Goal: Information Seeking & Learning: Check status

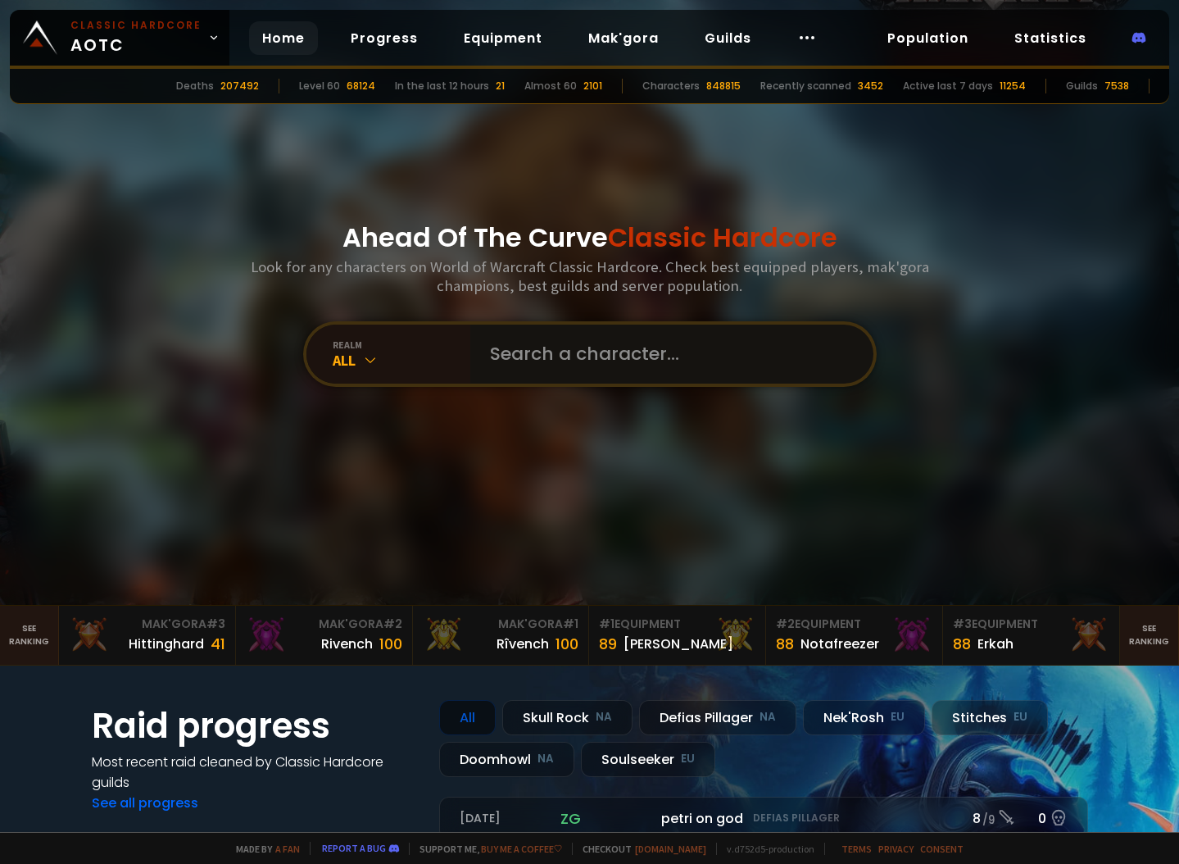
click at [555, 360] on input "text" at bounding box center [667, 353] width 374 height 59
click at [593, 351] on input "text" at bounding box center [667, 353] width 374 height 59
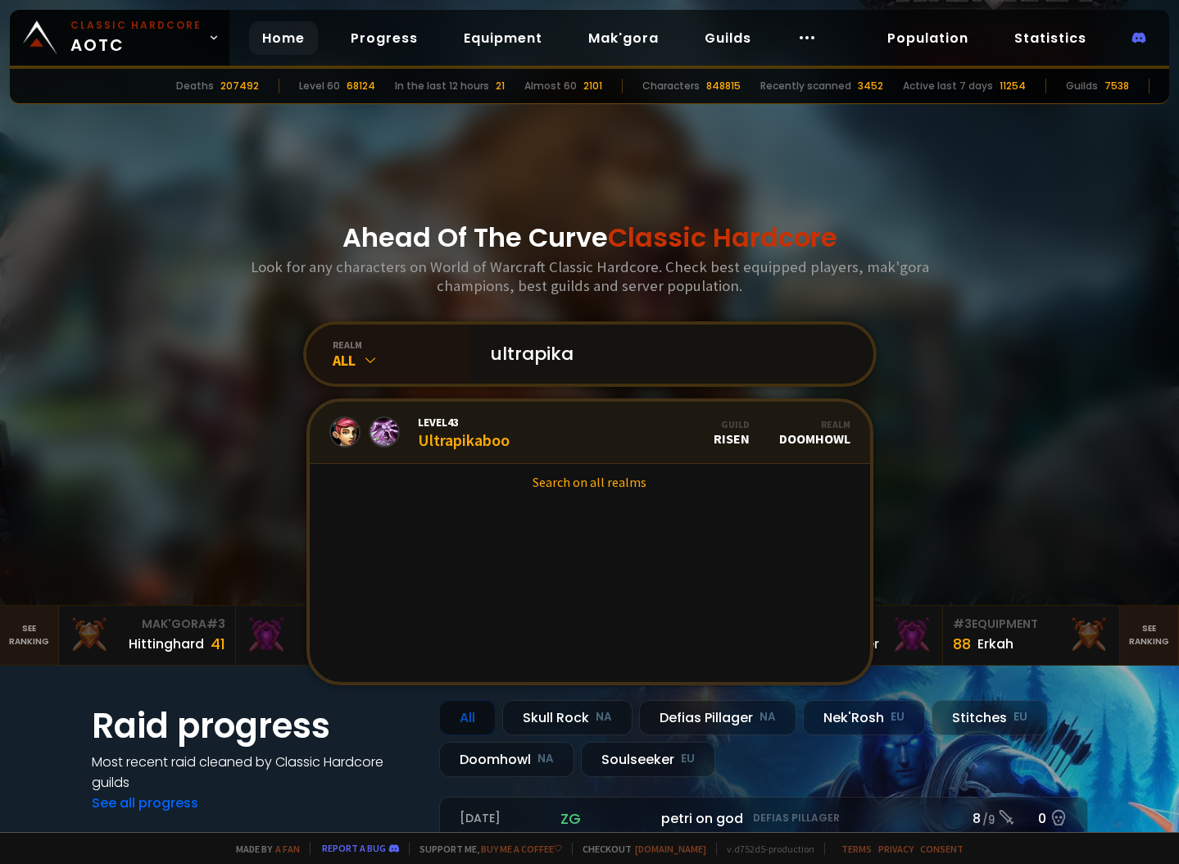
type input "ultrapika"
click at [444, 438] on div "Level 43 Ultrapikaboo" at bounding box center [464, 432] width 92 height 35
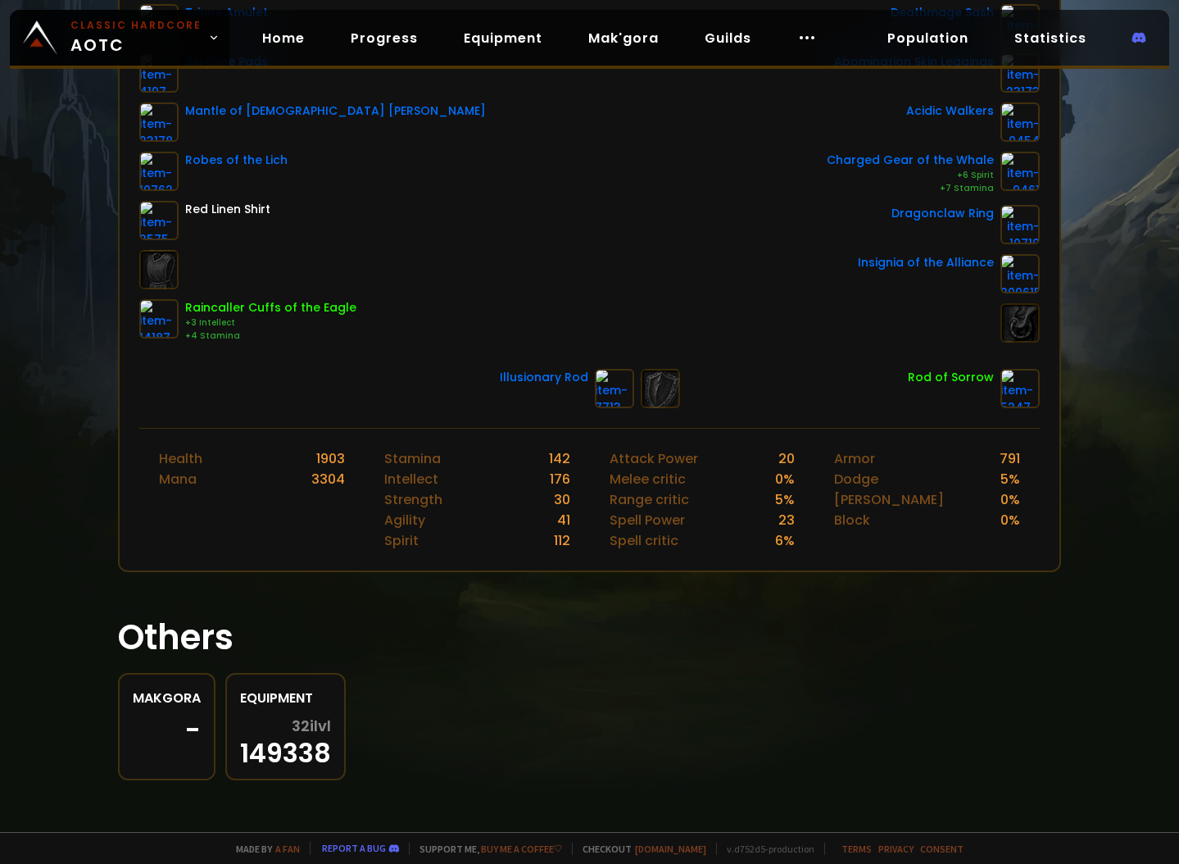
scroll to position [358, 0]
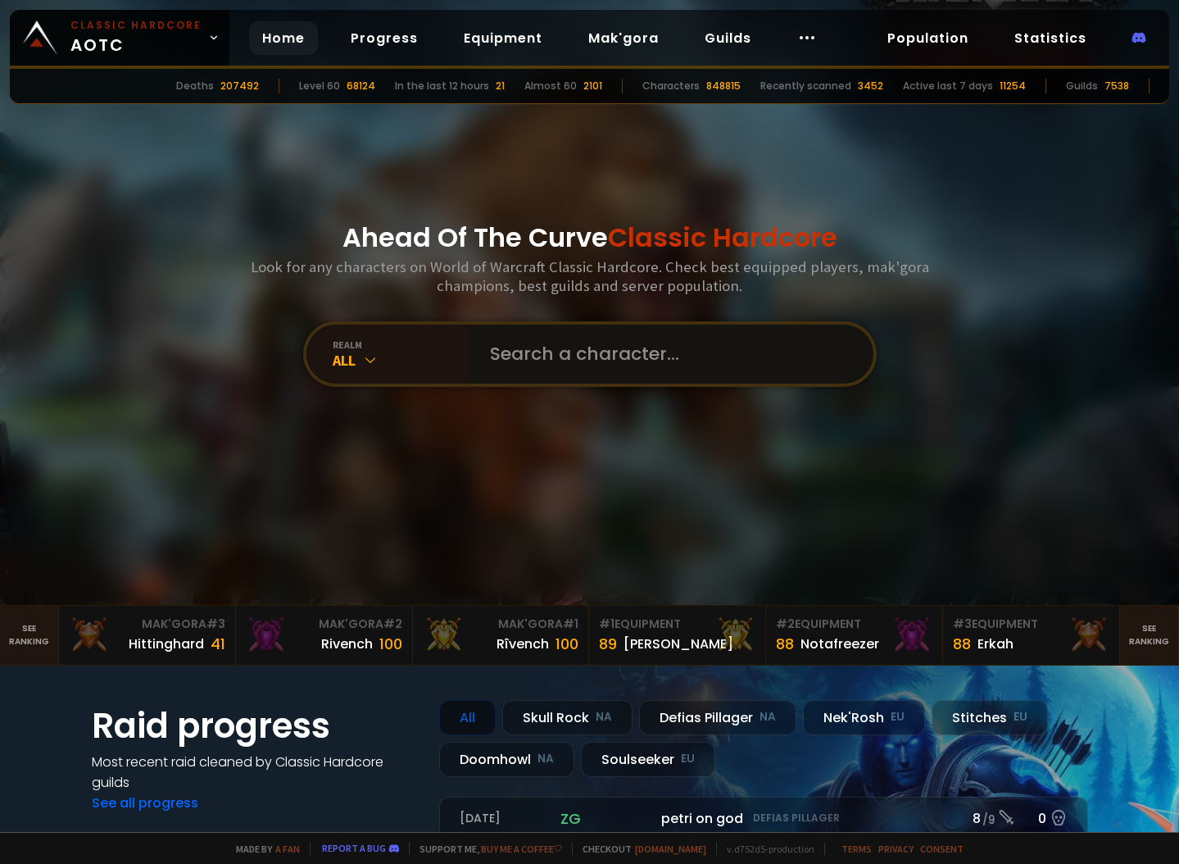
click at [513, 355] on input "text" at bounding box center [667, 353] width 374 height 59
drag, startPoint x: 365, startPoint y: 88, endPoint x: 416, endPoint y: 98, distance: 51.7
click at [401, 93] on div "Deaths 207492 Level 60 68124 In the last 12 hours 21 Almost 60 2101 Characters …" at bounding box center [589, 86] width 1159 height 35
drag, startPoint x: 552, startPoint y: 88, endPoint x: 609, endPoint y: 91, distance: 56.6
click at [602, 91] on div "Almost 60 2101" at bounding box center [563, 86] width 78 height 15
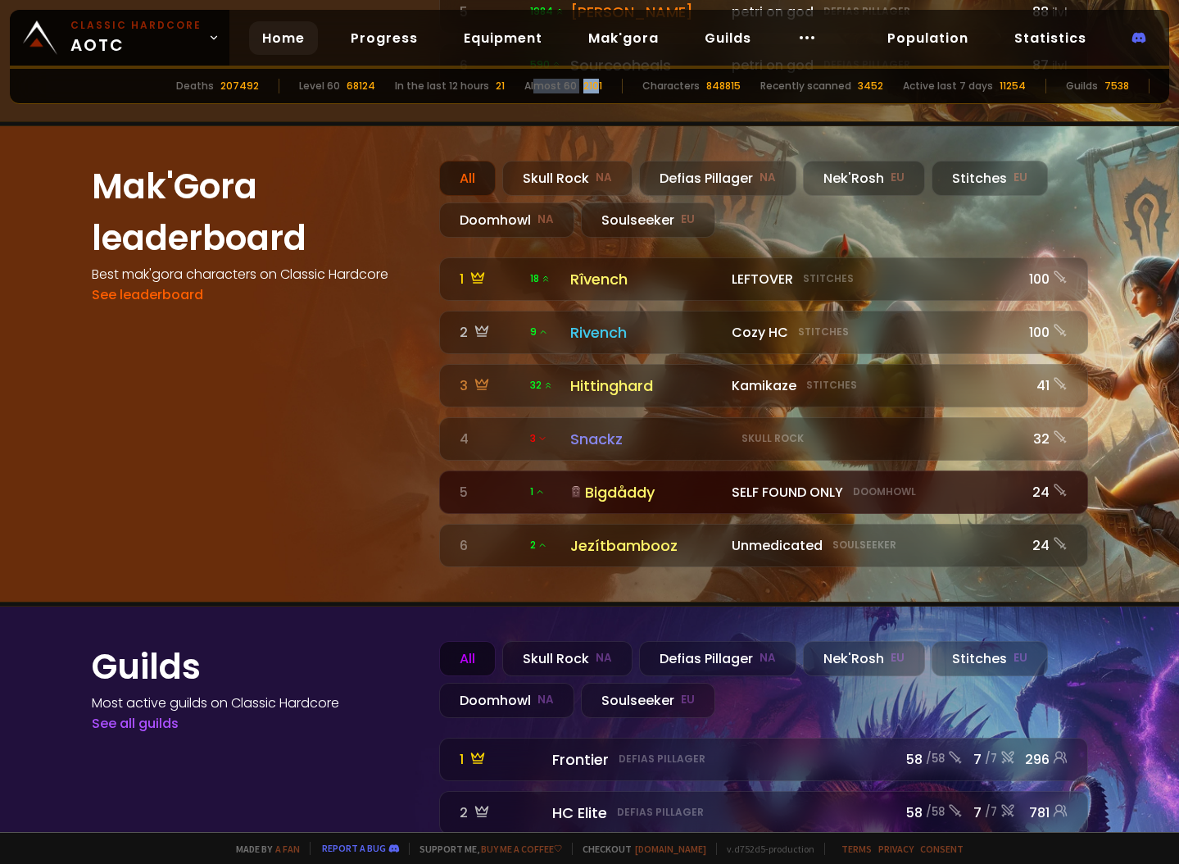
scroll to position [1782, 0]
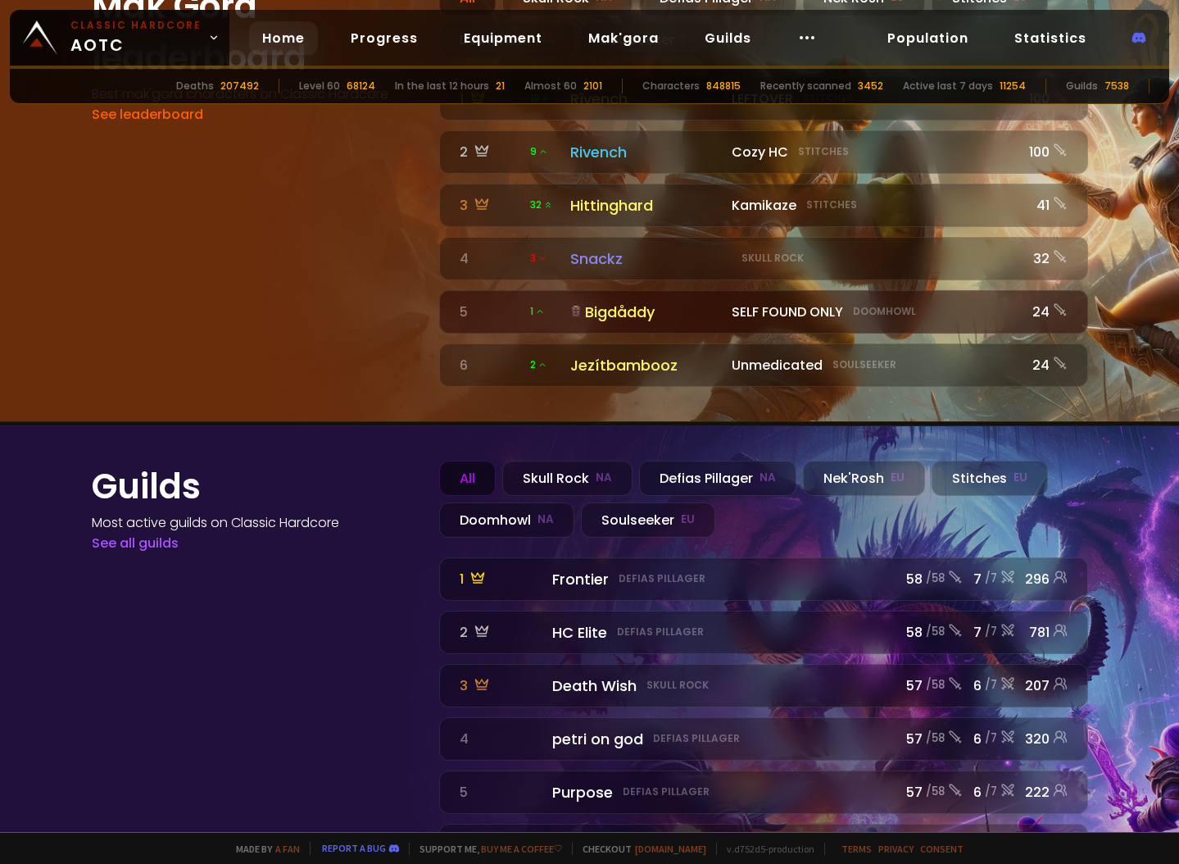
click at [332, 798] on div "Guilds Most active guilds on Classic Hardcore See all guilds All Skull Rock NA …" at bounding box center [589, 650] width 1065 height 449
